Goal: Use online tool/utility: Utilize a website feature to perform a specific function

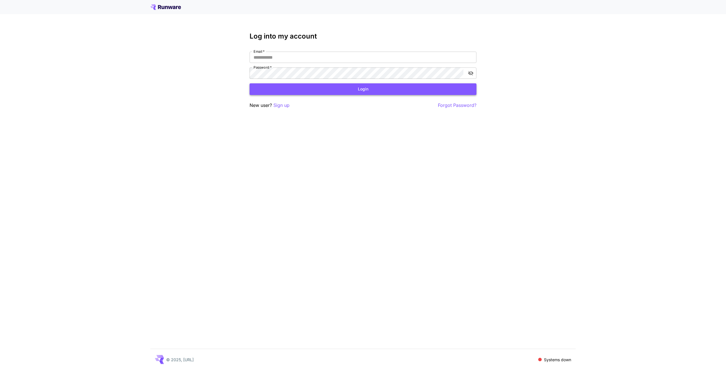
type input "**********"
click at [368, 88] on button "Login" at bounding box center [362, 89] width 227 height 12
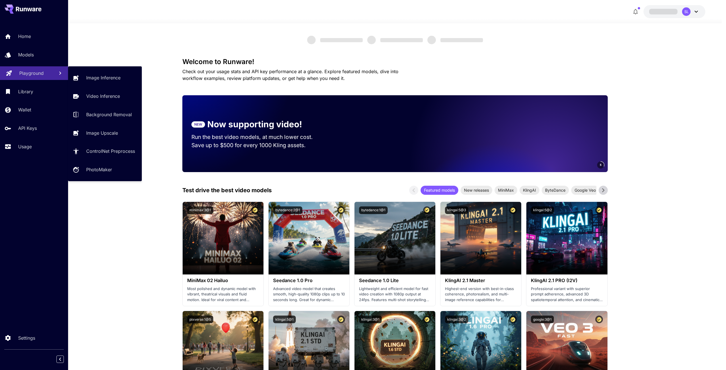
click at [35, 73] on p "Playground" at bounding box center [31, 73] width 24 height 7
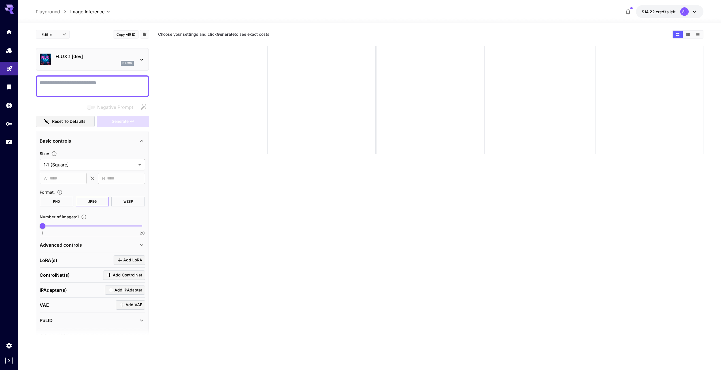
click at [143, 58] on icon at bounding box center [141, 59] width 7 height 7
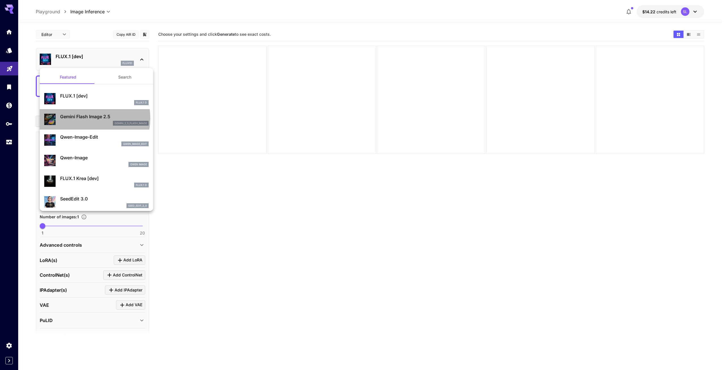
click at [84, 118] on p "Gemini Flash Image 2.5" at bounding box center [104, 116] width 88 height 7
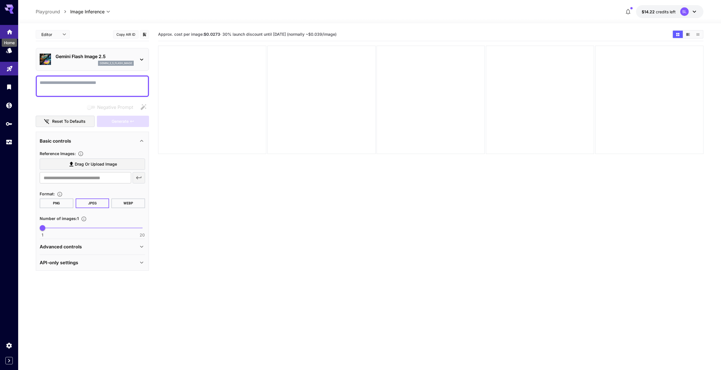
click at [6, 30] on icon "Home" at bounding box center [9, 30] width 7 height 7
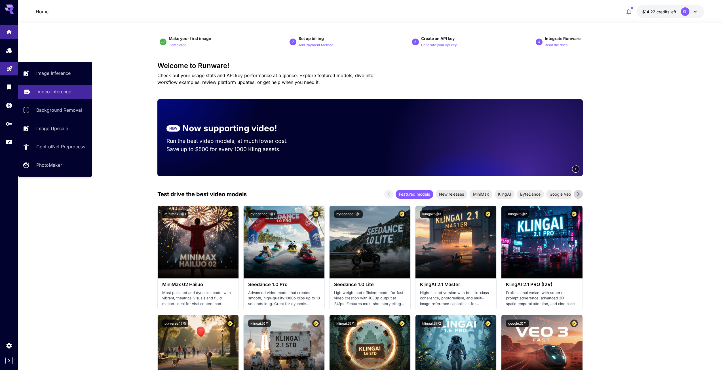
click at [64, 92] on p "Video Inference" at bounding box center [54, 91] width 34 height 7
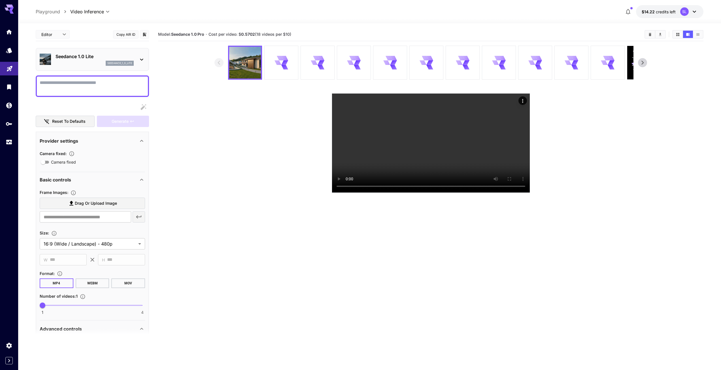
click at [140, 58] on icon at bounding box center [141, 59] width 7 height 7
